Goal: Transaction & Acquisition: Purchase product/service

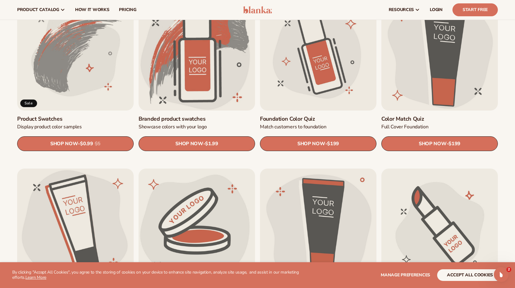
scroll to position [396, 0]
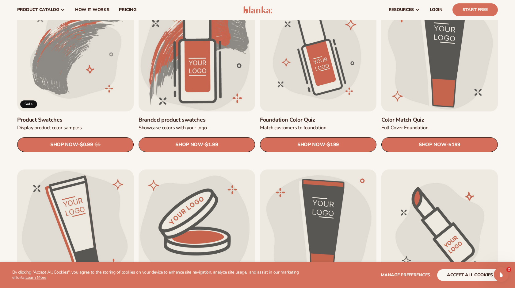
click at [57, 116] on link "Product Swatches" at bounding box center [75, 119] width 117 height 7
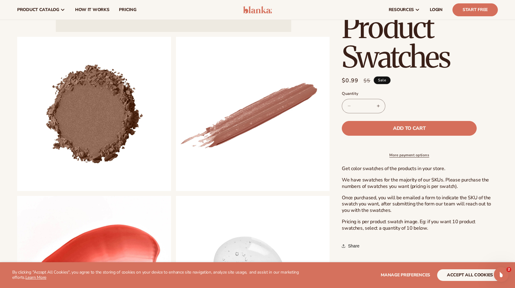
scroll to position [237, 0]
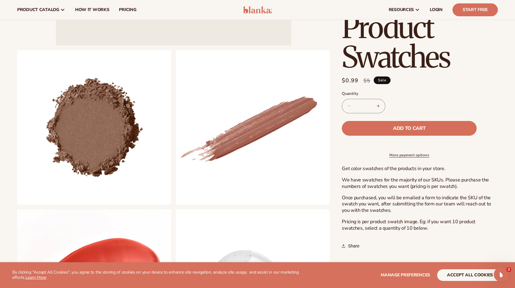
drag, startPoint x: 371, startPoint y: 105, endPoint x: 360, endPoint y: 104, distance: 11.0
click at [360, 104] on input "*" at bounding box center [363, 106] width 15 height 14
click at [342, 121] on button "Add to cart" at bounding box center [409, 128] width 135 height 15
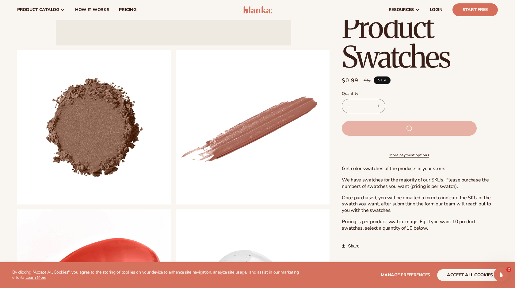
type input "*"
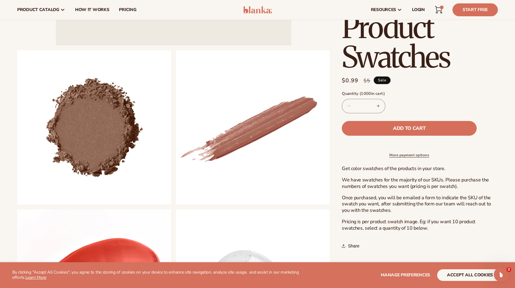
type input "***"
click at [397, 106] on div "Decrease quantity for Product Swatches *** Increase quantity for Product Swatch…" at bounding box center [409, 106] width 135 height 14
click at [439, 9] on icon at bounding box center [438, 9] width 7 height 7
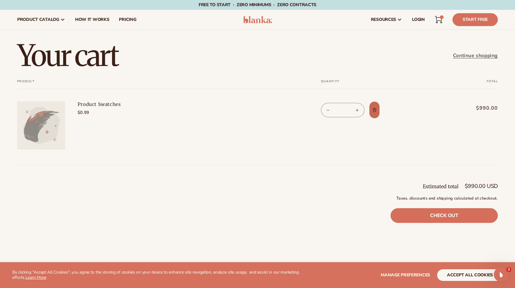
click at [373, 107] on span "Remove Product Swatches" at bounding box center [375, 110] width 6 height 6
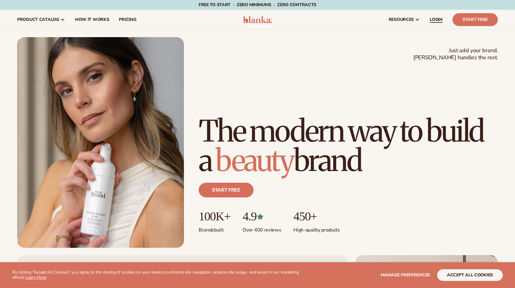
click at [435, 18] on span "LOGIN" at bounding box center [436, 19] width 13 height 5
